Goal: Transaction & Acquisition: Obtain resource

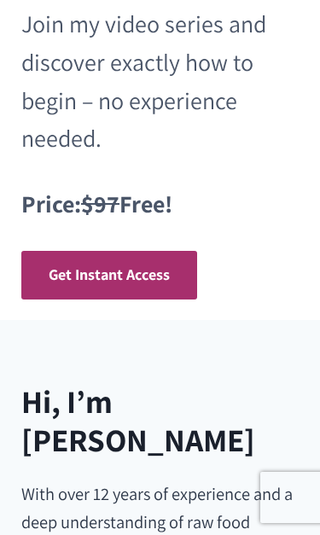
scroll to position [636, 0]
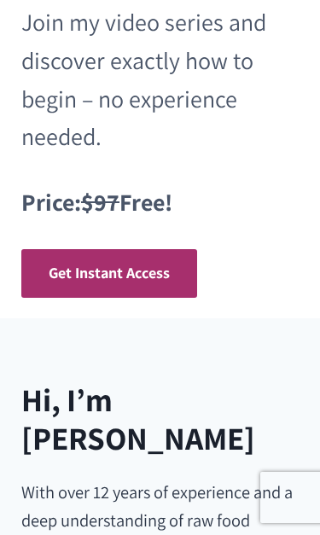
click at [174, 271] on link "Get Instant Access" at bounding box center [109, 273] width 176 height 49
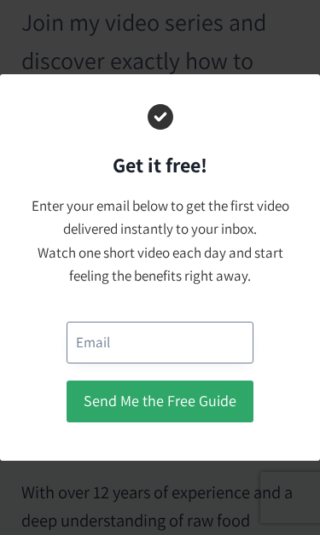
click at [202, 346] on input "email" at bounding box center [160, 343] width 187 height 42
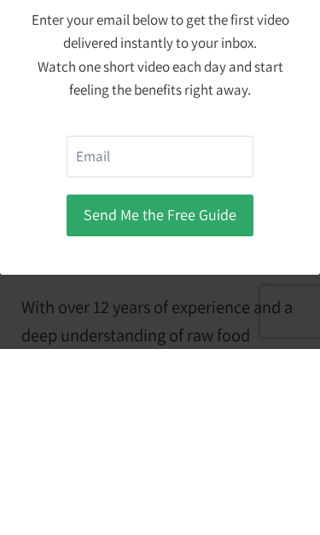
type input "[EMAIL_ADDRESS][DOMAIN_NAME]"
click at [221, 381] on button "Send Me the Free Guide" at bounding box center [160, 402] width 187 height 42
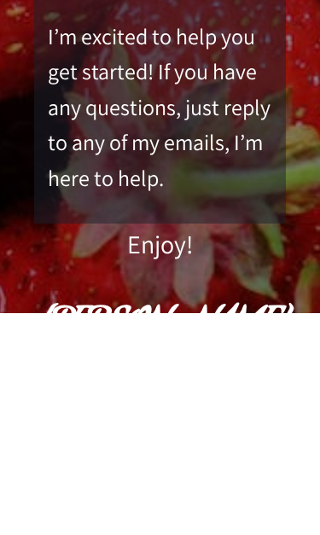
scroll to position [947, 0]
